Goal: Information Seeking & Learning: Learn about a topic

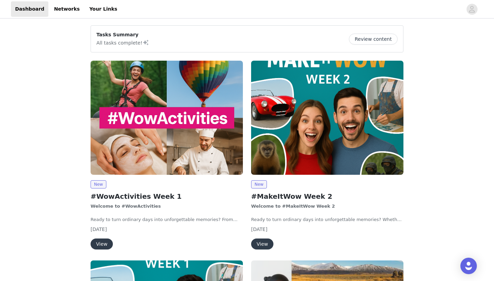
click at [105, 245] on button "View" at bounding box center [102, 244] width 22 height 11
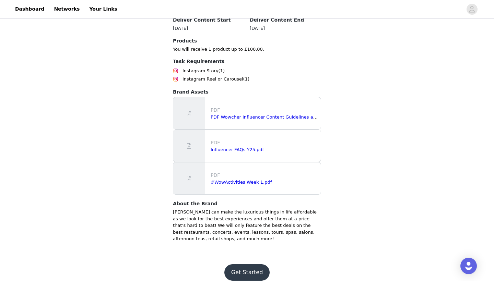
scroll to position [449, 0]
click at [249, 265] on button "Get Started" at bounding box center [247, 273] width 46 height 16
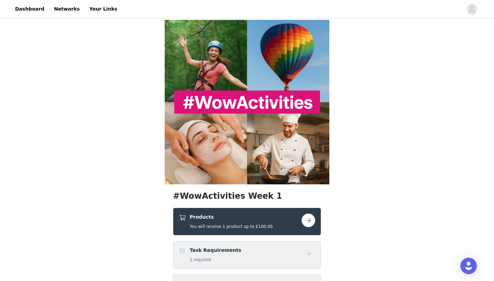
scroll to position [50, 0]
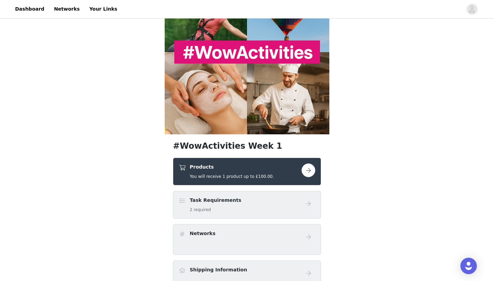
click at [314, 173] on button "button" at bounding box center [309, 171] width 14 height 14
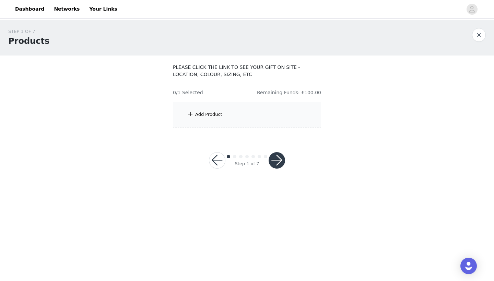
click at [250, 116] on div "Add Product" at bounding box center [247, 115] width 148 height 26
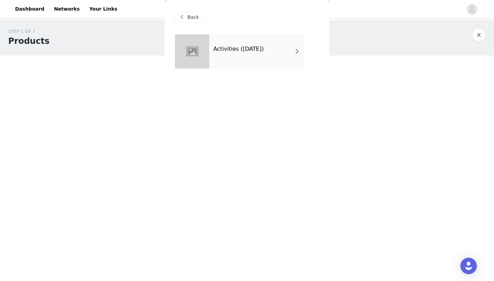
click at [255, 69] on div "Activities ([DATE])" at bounding box center [247, 56] width 144 height 45
click at [259, 57] on div "Activities ([DATE])" at bounding box center [256, 51] width 95 height 34
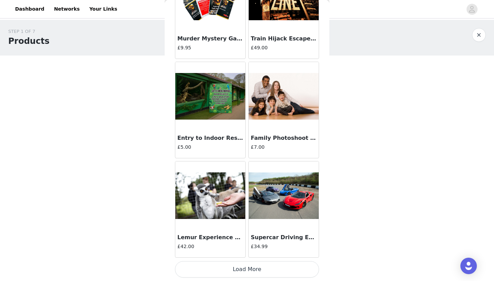
scroll to position [769, 0]
click at [223, 267] on button "Load More" at bounding box center [247, 270] width 144 height 16
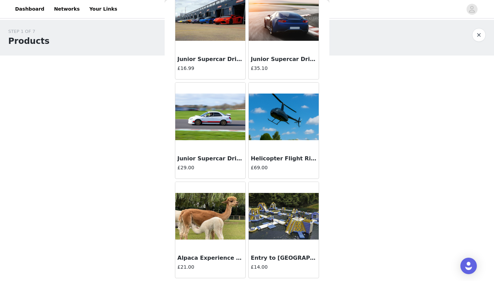
scroll to position [1747, 0]
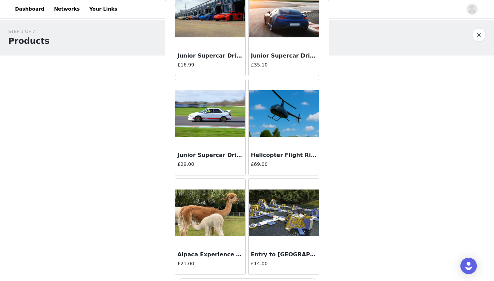
click at [275, 137] on div at bounding box center [284, 113] width 70 height 69
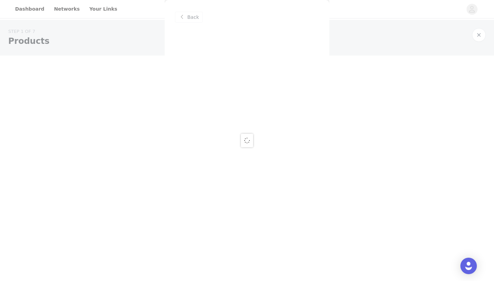
scroll to position [0, 0]
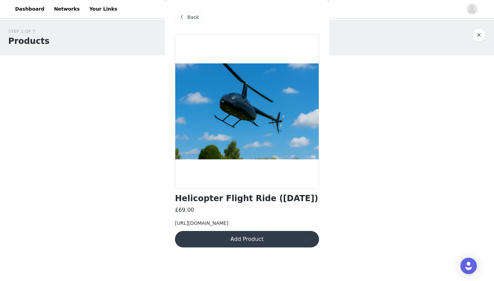
click at [184, 14] on span at bounding box center [182, 17] width 8 height 8
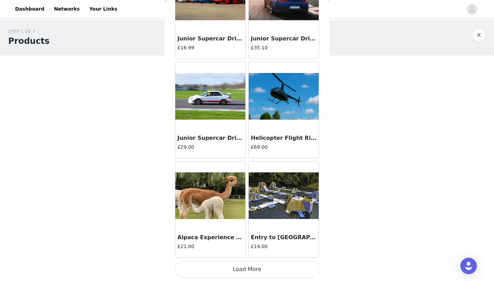
click at [230, 269] on button "Load More" at bounding box center [247, 270] width 144 height 16
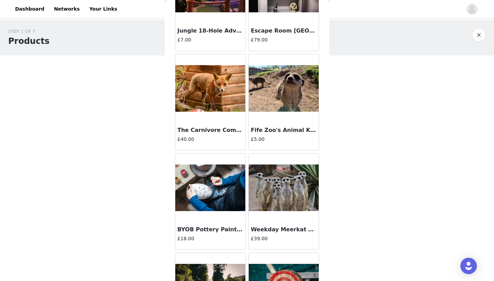
scroll to position [2435, 0]
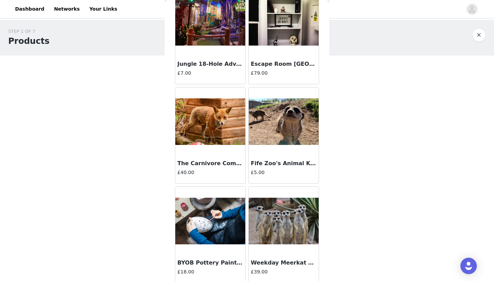
click at [298, 49] on div at bounding box center [284, 22] width 70 height 69
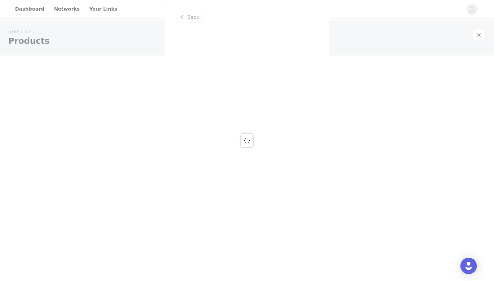
scroll to position [0, 0]
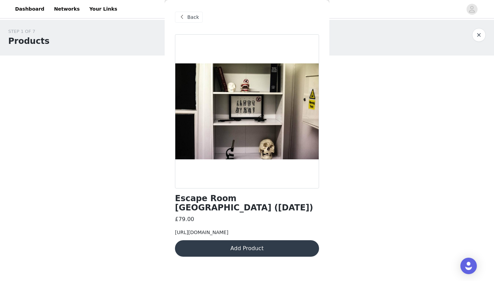
click at [187, 17] on div "Back" at bounding box center [189, 17] width 28 height 11
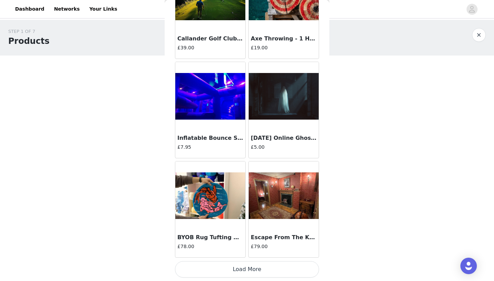
click at [230, 273] on button "Load More" at bounding box center [247, 270] width 144 height 16
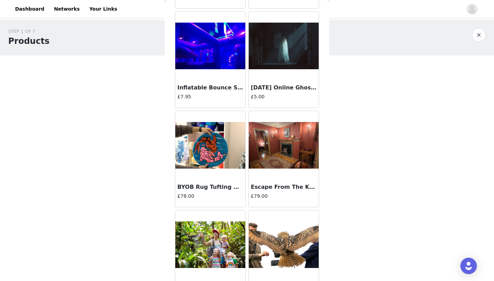
scroll to position [2833, 0]
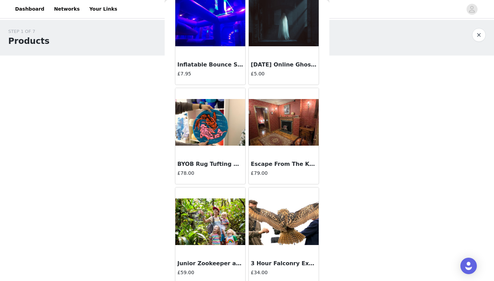
click at [225, 142] on img at bounding box center [210, 122] width 70 height 47
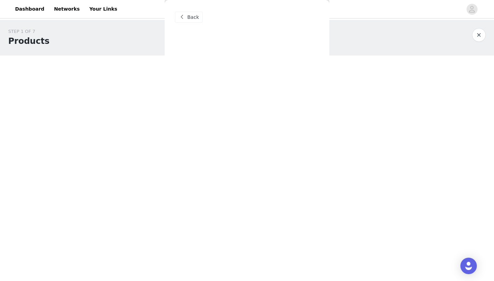
scroll to position [0, 0]
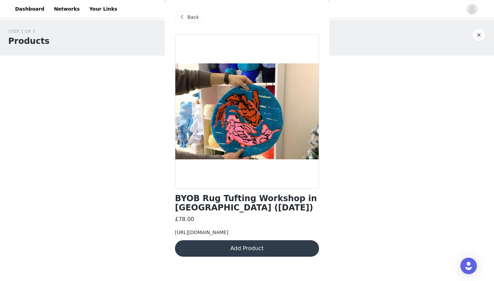
drag, startPoint x: 245, startPoint y: 255, endPoint x: 169, endPoint y: 229, distance: 80.5
click at [169, 229] on div "Back BYOB Rug Tufting Workshop in [GEOGRAPHIC_DATA] ([DATE]) £78.00 [URL][DOMAI…" at bounding box center [247, 140] width 165 height 281
click at [183, 24] on div "Back" at bounding box center [247, 17] width 144 height 34
click at [182, 16] on span at bounding box center [182, 17] width 8 height 8
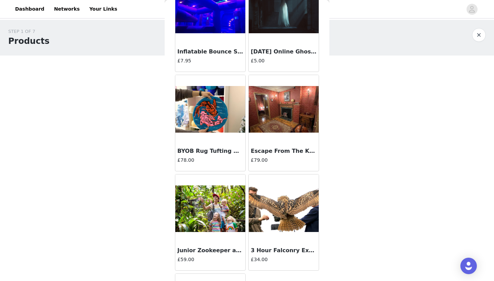
scroll to position [2860, 0]
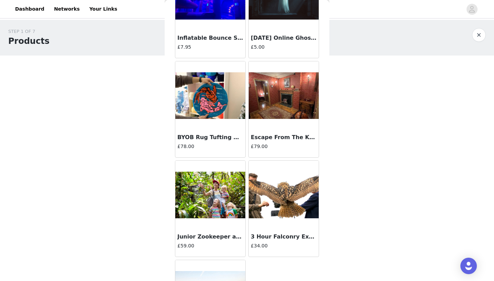
click at [272, 102] on img at bounding box center [284, 95] width 70 height 47
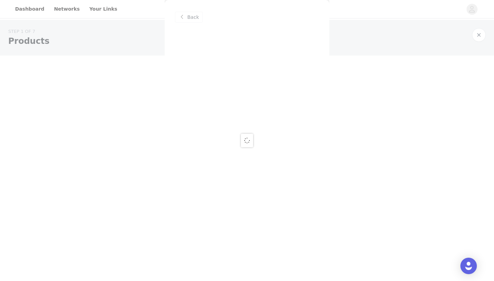
scroll to position [0, 0]
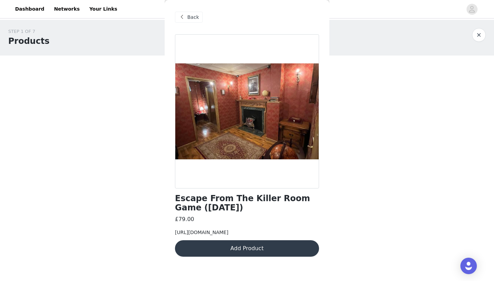
click at [191, 21] on div "Back" at bounding box center [189, 17] width 28 height 11
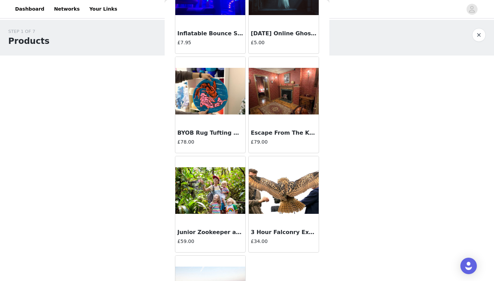
scroll to position [2775, 0]
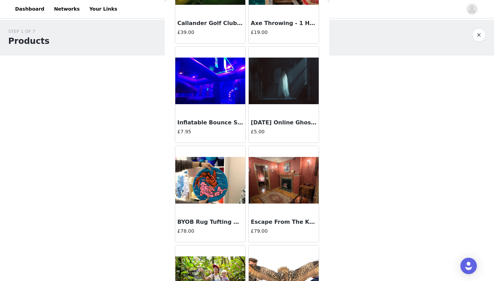
click at [283, 154] on div at bounding box center [284, 180] width 70 height 69
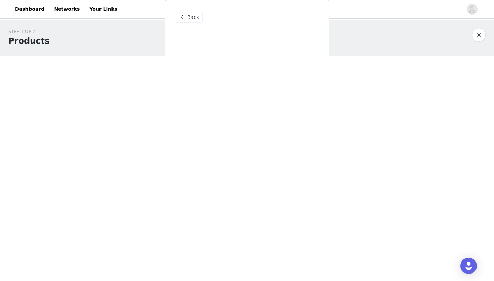
scroll to position [0, 0]
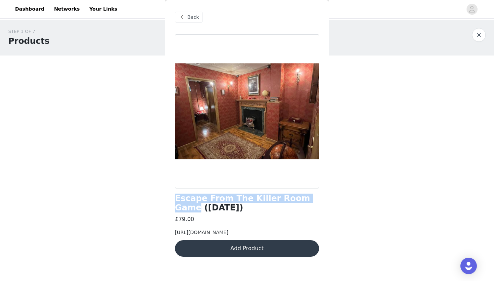
drag, startPoint x: 173, startPoint y: 196, endPoint x: 305, endPoint y: 200, distance: 131.5
click at [306, 200] on div "Back Escape From The Killer Room Game ([DATE]) £79.00 [URL][DOMAIN_NAME] Add Pr…" at bounding box center [247, 140] width 165 height 281
copy h1 "Escape From The Killer Room Game"
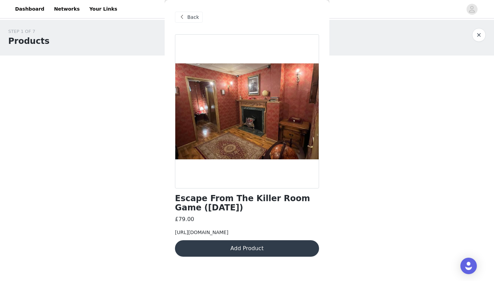
click at [189, 21] on div "Back" at bounding box center [189, 17] width 28 height 11
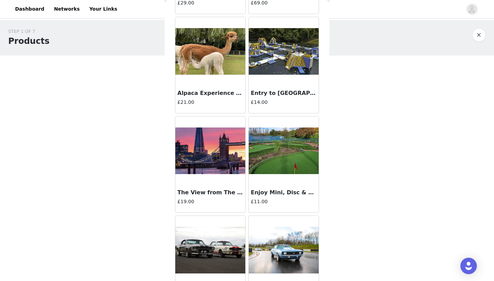
scroll to position [1920, 0]
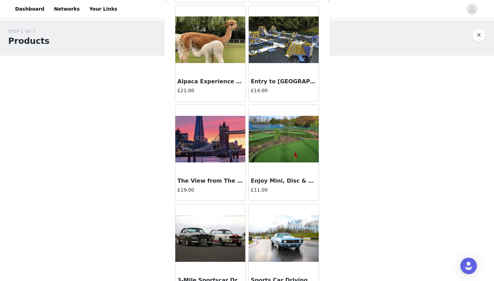
click at [273, 45] on img at bounding box center [284, 39] width 70 height 47
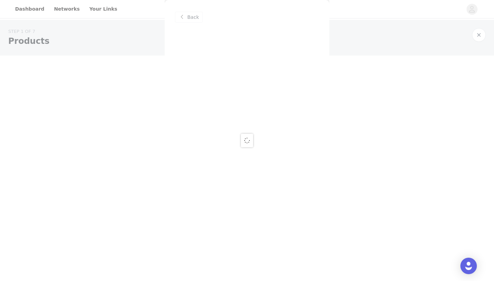
scroll to position [0, 0]
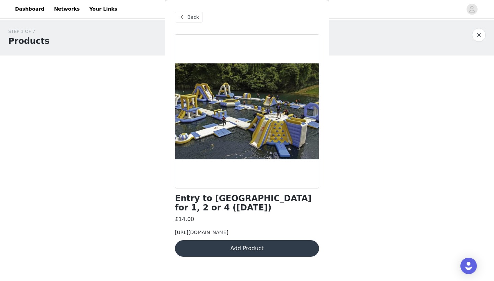
click at [194, 17] on span "Back" at bounding box center [193, 17] width 12 height 7
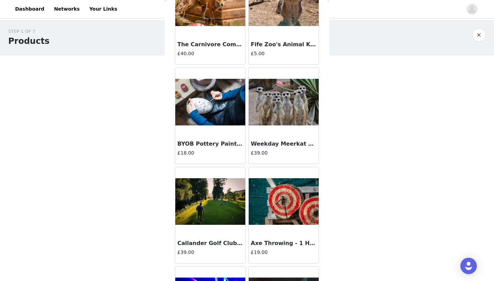
click at [214, 94] on img at bounding box center [210, 102] width 70 height 47
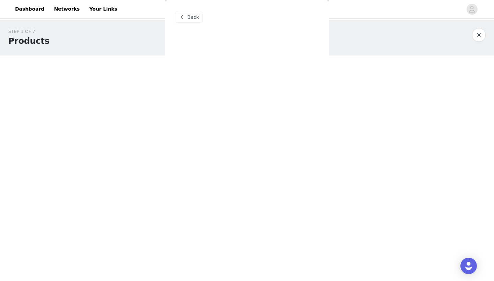
scroll to position [5, 0]
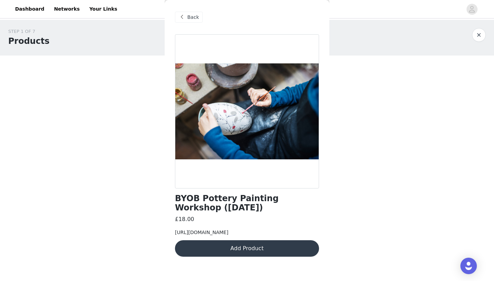
click at [182, 13] on span at bounding box center [182, 17] width 8 height 8
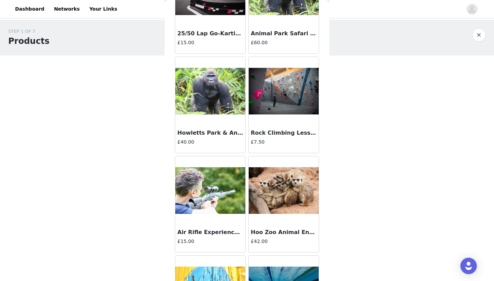
scroll to position [221, 0]
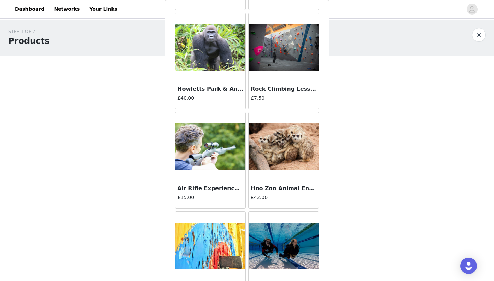
click at [257, 54] on img at bounding box center [284, 47] width 70 height 47
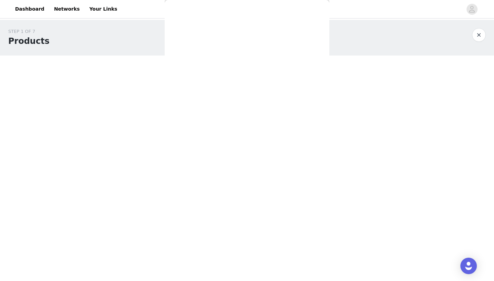
scroll to position [0, 0]
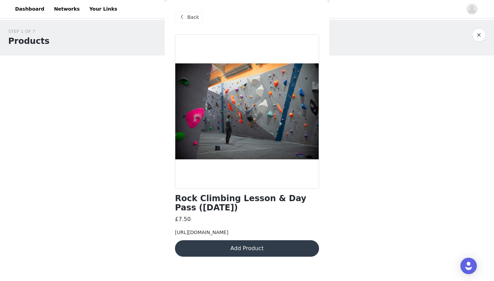
click at [181, 15] on span at bounding box center [182, 17] width 8 height 8
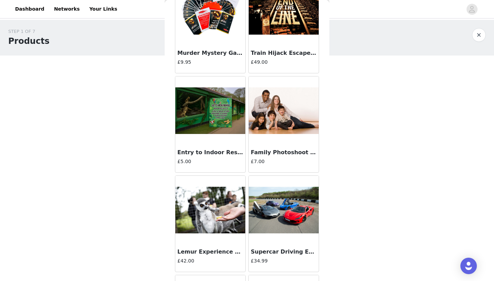
scroll to position [754, 0]
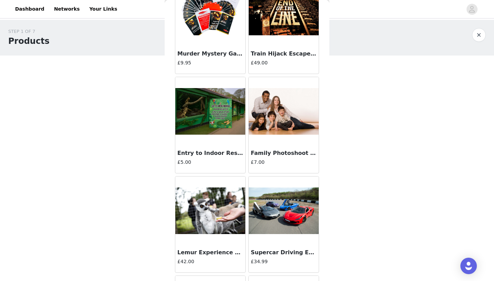
click at [276, 26] on img at bounding box center [284, 12] width 70 height 47
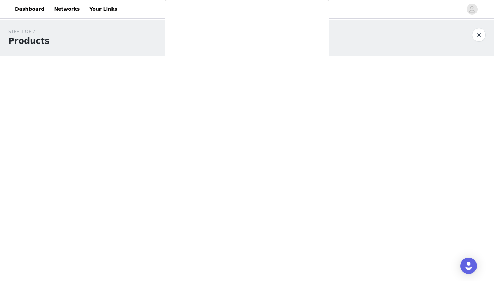
scroll to position [0, 0]
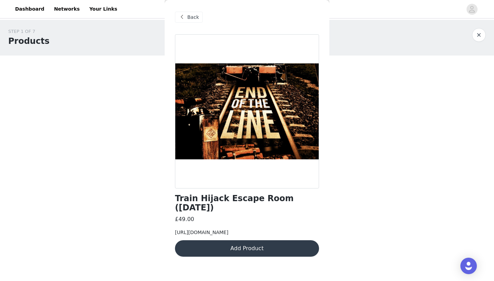
click at [196, 17] on span "Back" at bounding box center [193, 17] width 12 height 7
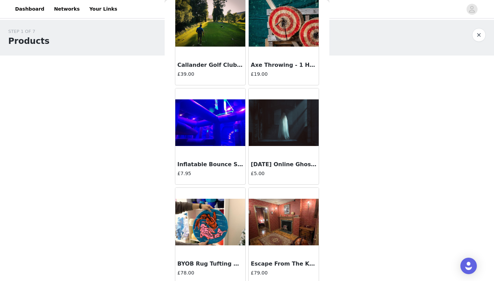
scroll to position [2736, 0]
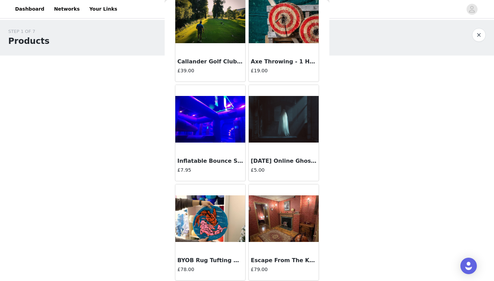
click at [219, 124] on img at bounding box center [210, 119] width 70 height 47
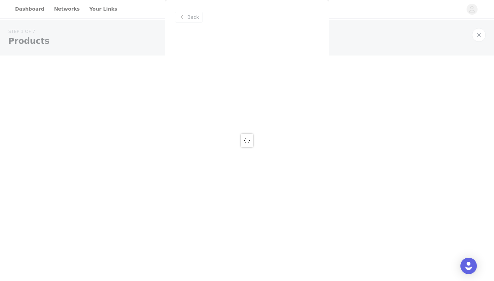
scroll to position [0, 0]
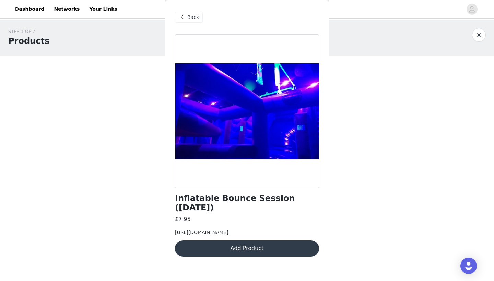
click at [189, 14] on span "Back" at bounding box center [193, 17] width 12 height 7
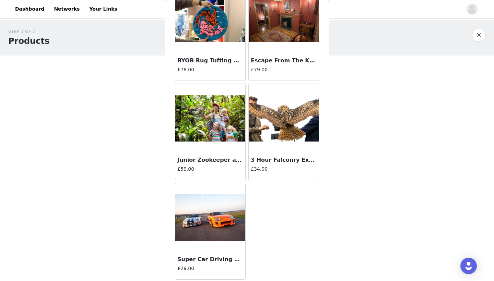
scroll to position [2936, 0]
